Goal: Find specific page/section: Find specific page/section

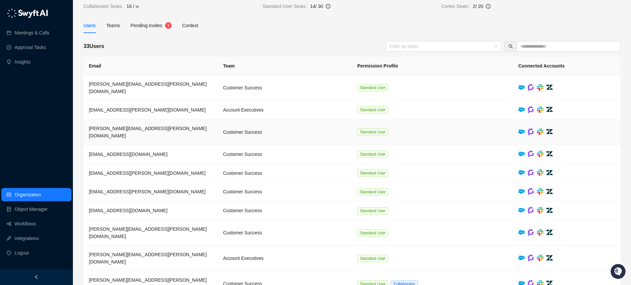
scroll to position [23, 0]
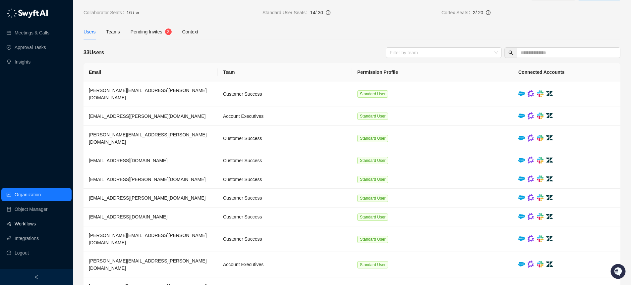
click at [26, 220] on link "Workflows" at bounding box center [25, 223] width 21 height 13
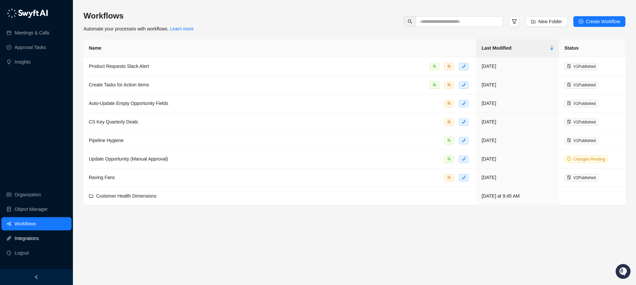
click at [20, 236] on link "Integrations" at bounding box center [27, 238] width 24 height 13
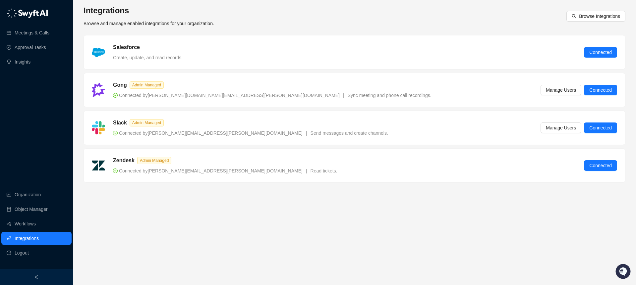
click at [411, 57] on div "Salesforce Create, update, and read records. Connected" at bounding box center [354, 52] width 525 height 18
click at [133, 47] on h5 "Salesforce" at bounding box center [126, 47] width 27 height 8
click at [102, 51] on img at bounding box center [98, 52] width 13 height 9
click at [593, 52] on span "Connected" at bounding box center [600, 52] width 23 height 7
click at [153, 171] on span "Connected by [PERSON_NAME][EMAIL_ADDRESS][PERSON_NAME][DOMAIN_NAME]" at bounding box center [207, 170] width 189 height 5
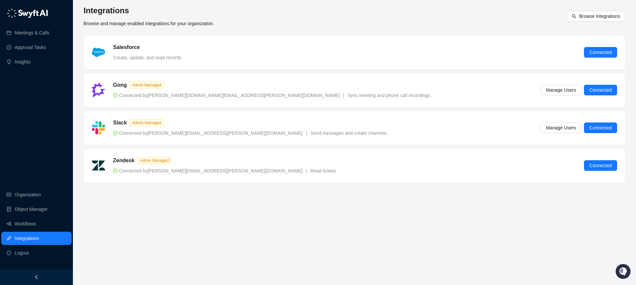
click at [121, 163] on h5 "Zendesk" at bounding box center [124, 161] width 22 height 8
click at [38, 209] on link "Object Manager" at bounding box center [31, 209] width 33 height 13
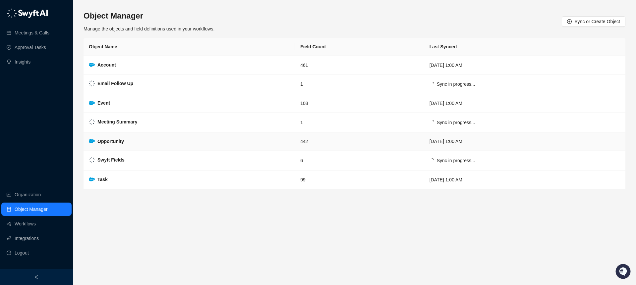
click at [118, 142] on strong "Opportunity" at bounding box center [110, 141] width 26 height 5
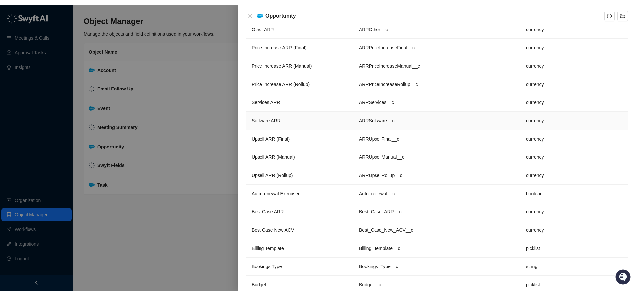
scroll to position [189, 0]
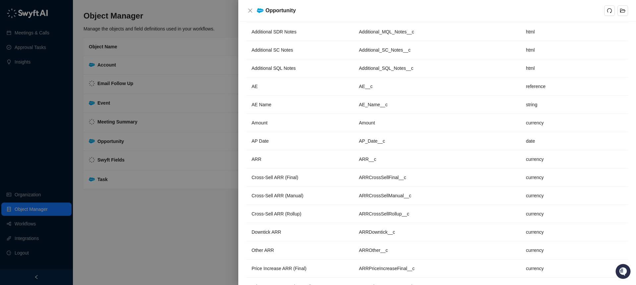
click at [157, 200] on div at bounding box center [318, 142] width 636 height 285
